Goal: Information Seeking & Learning: Find specific page/section

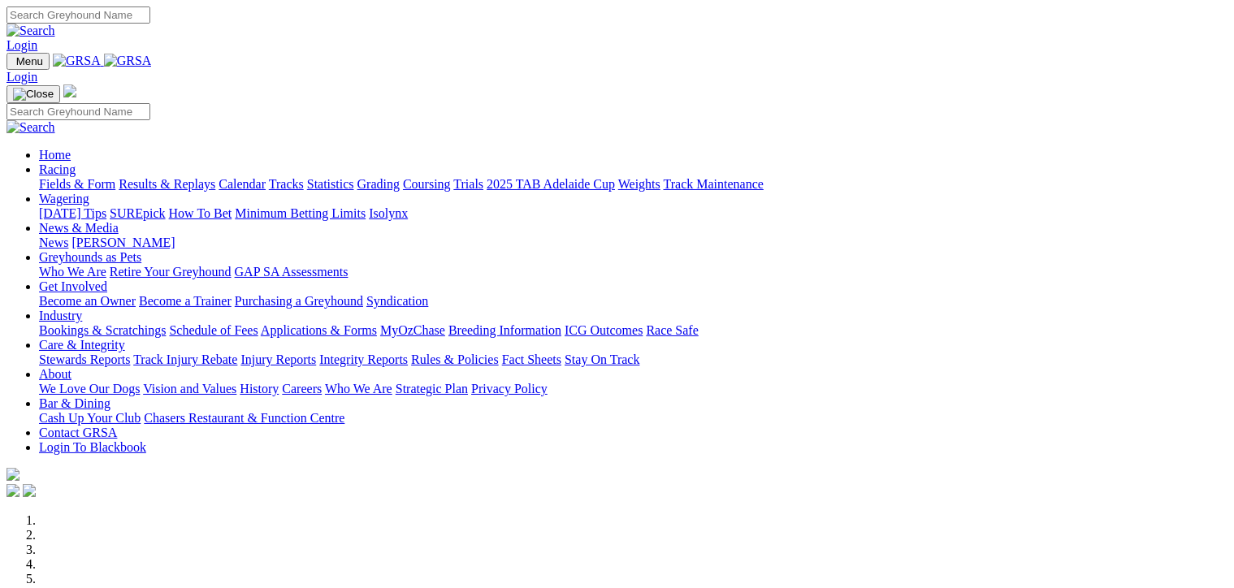
click at [45, 177] on link "Fields & Form" at bounding box center [77, 184] width 76 height 14
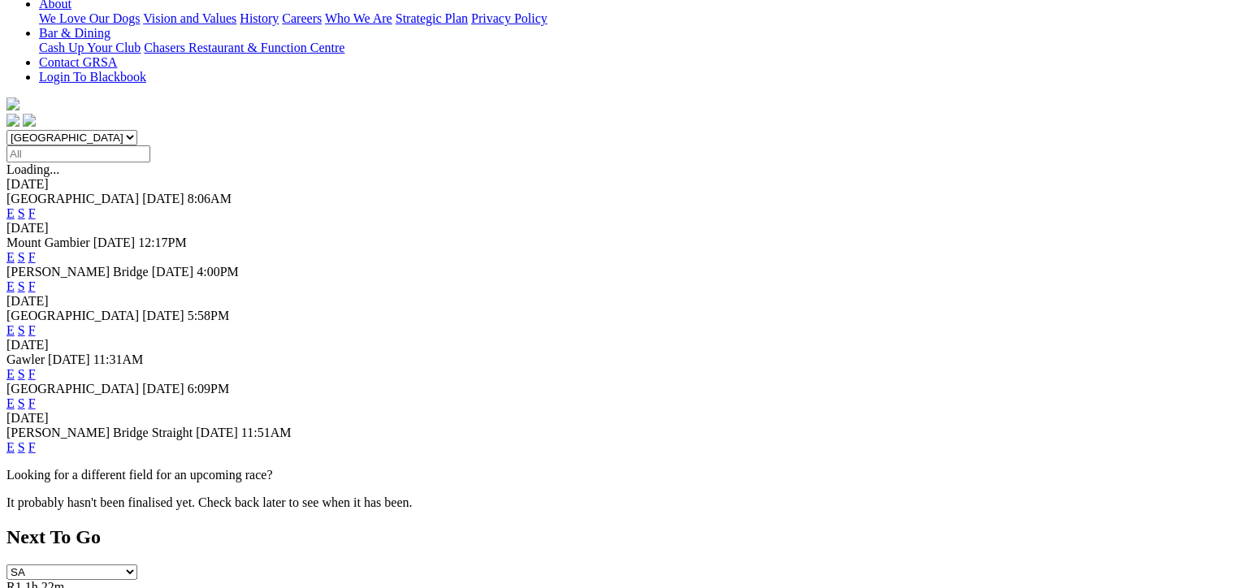
scroll to position [406, 0]
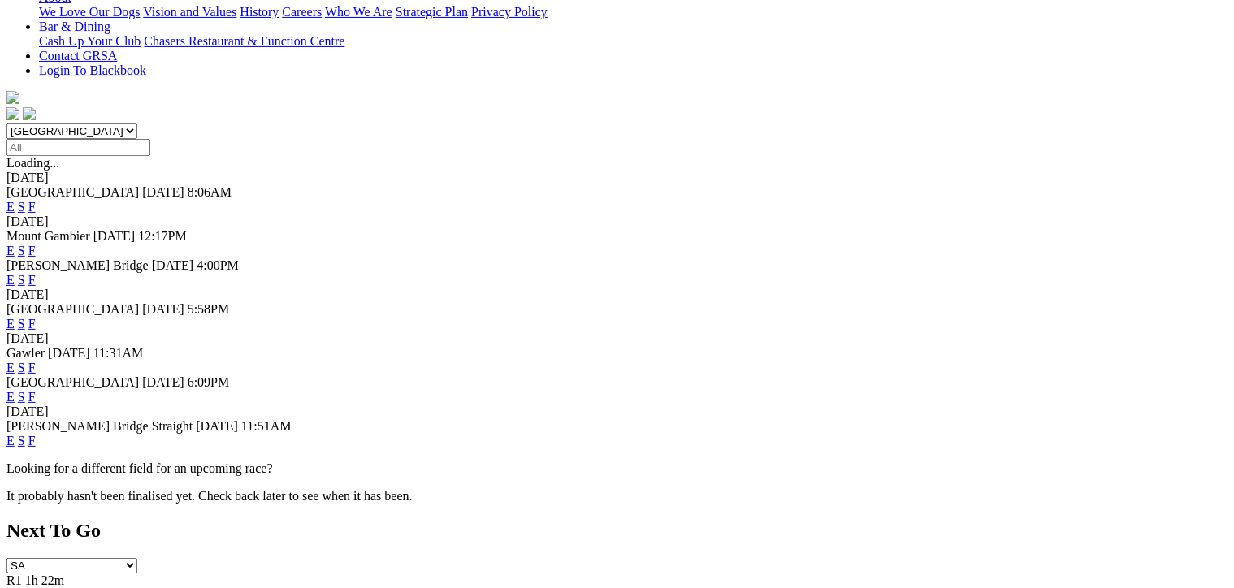
click at [36, 434] on link "F" at bounding box center [31, 441] width 7 height 14
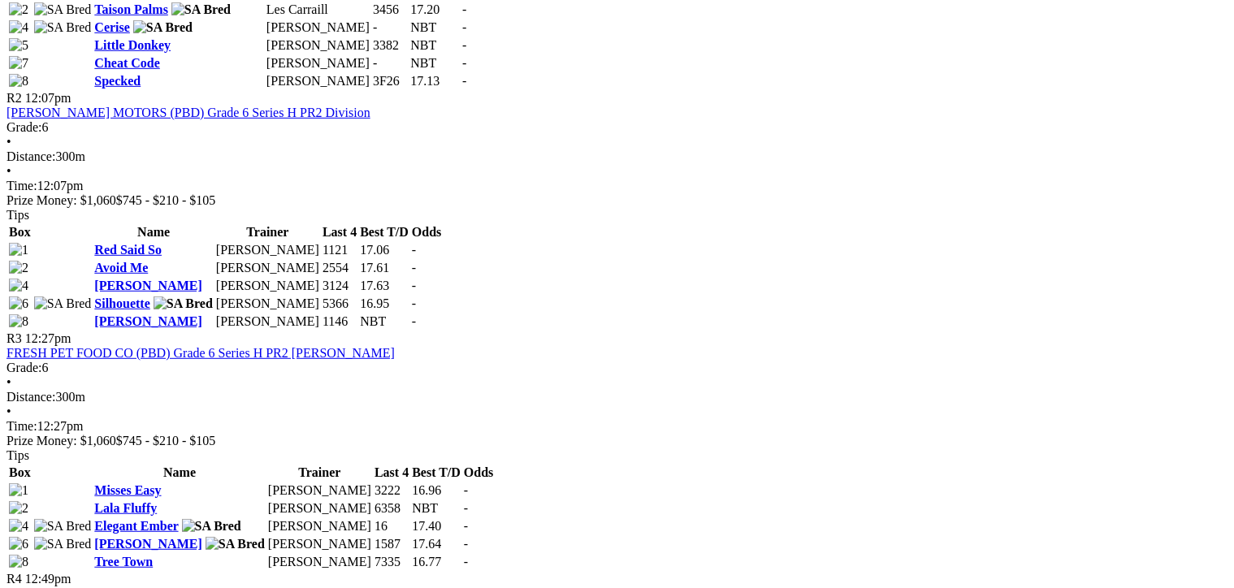
scroll to position [934, 0]
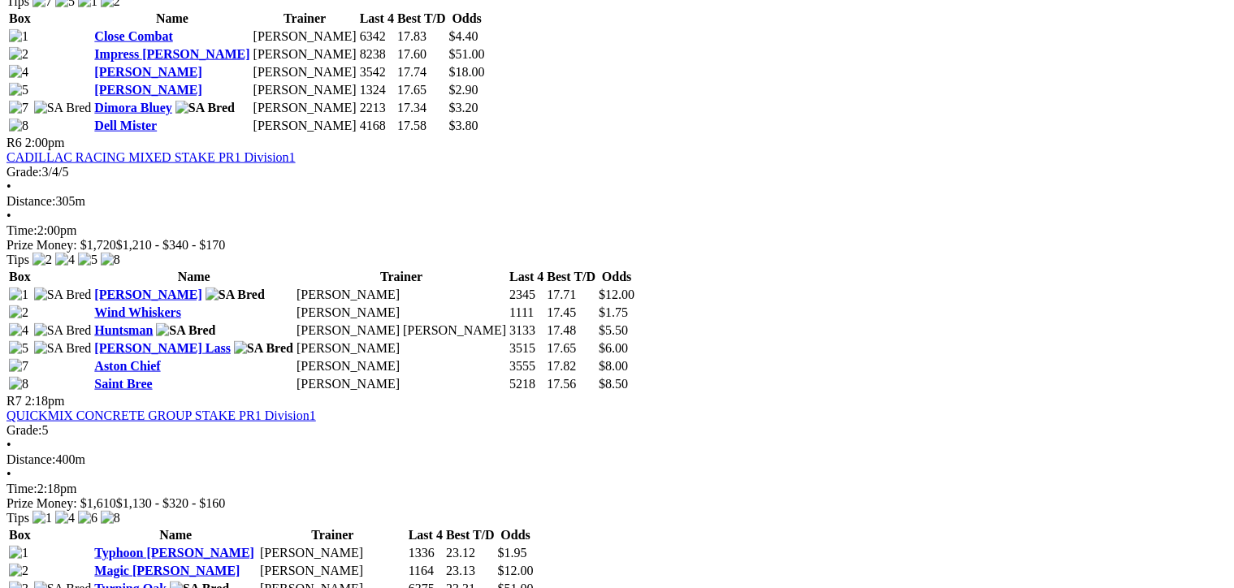
scroll to position [2010, 0]
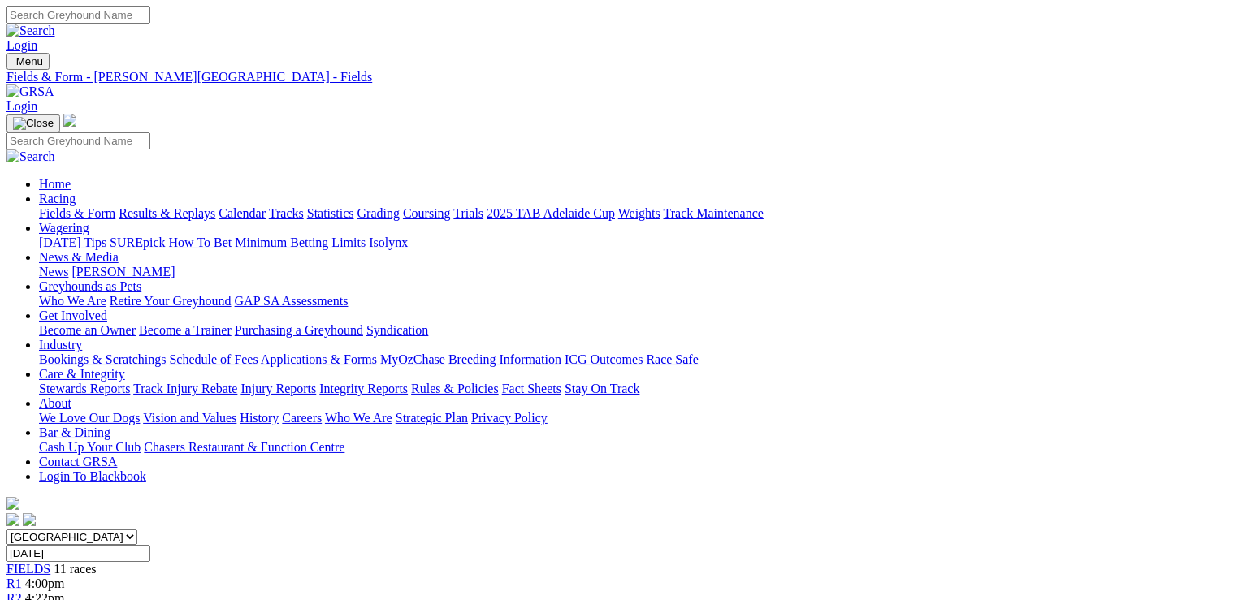
click at [408, 382] on link "Integrity Reports" at bounding box center [363, 389] width 89 height 14
